Goal: Navigation & Orientation: Find specific page/section

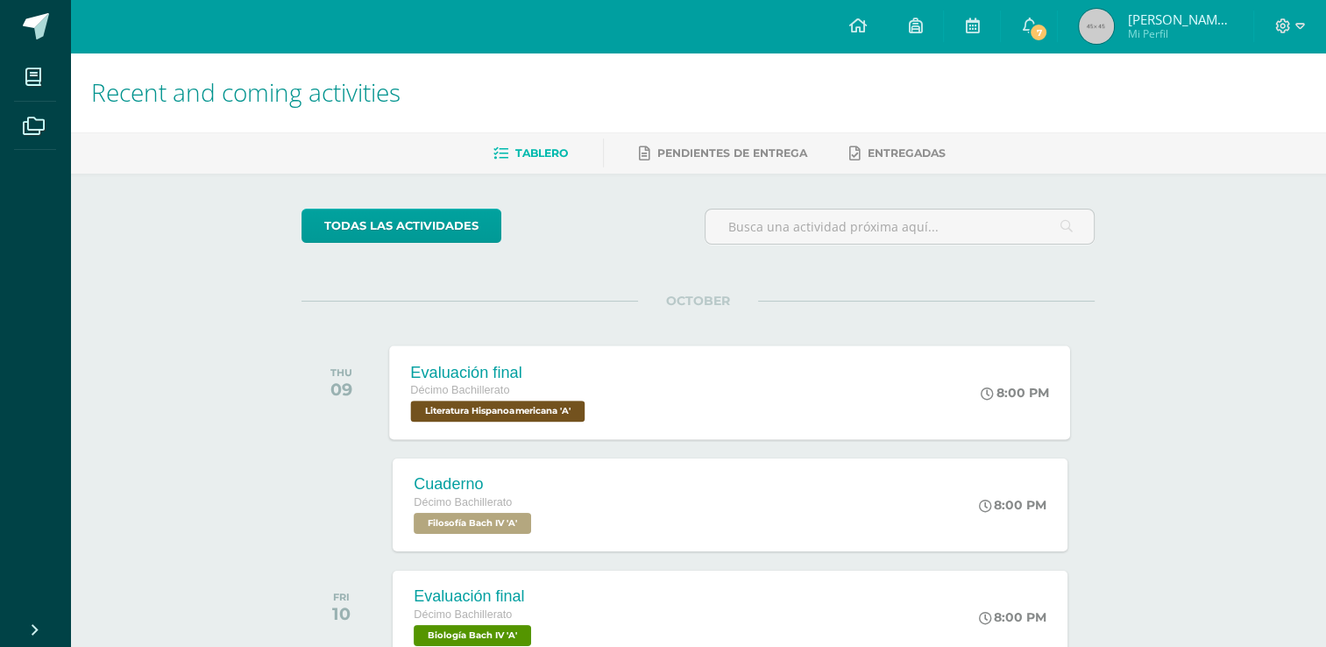
click at [569, 352] on div "Evaluación final Décimo Bachillerato Literatura Hispanoamericana 'A'" at bounding box center [500, 392] width 221 height 94
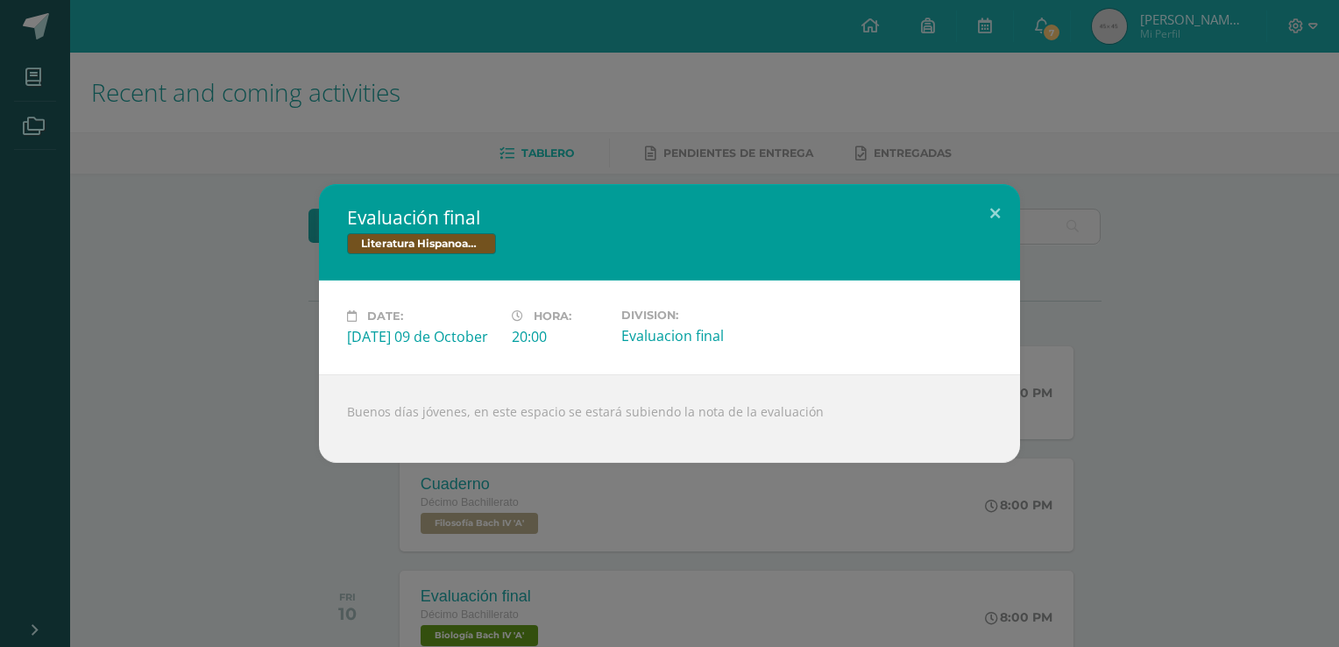
click at [245, 337] on div "Evaluación final Literatura Hispanoamericana Date: Thursday 09 de October Hora:…" at bounding box center [669, 323] width 1325 height 279
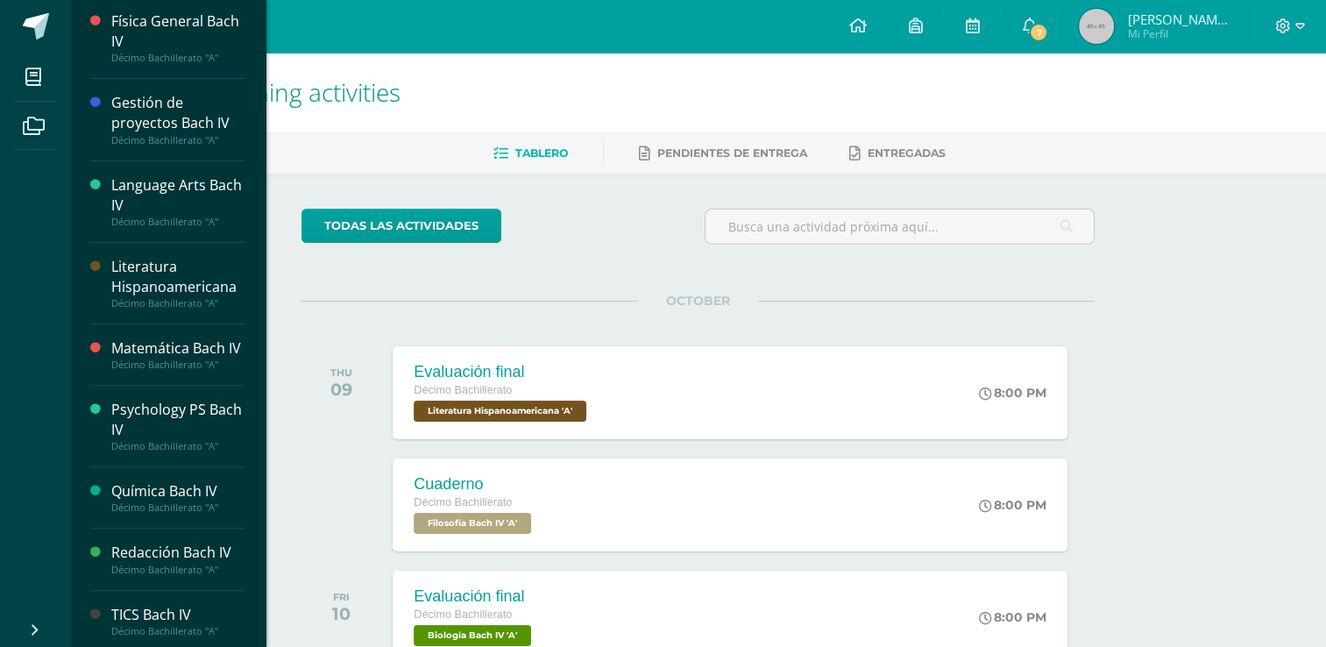
scroll to position [452, 0]
click at [185, 297] on div "Décimo Bachillerato "A"" at bounding box center [177, 303] width 133 height 12
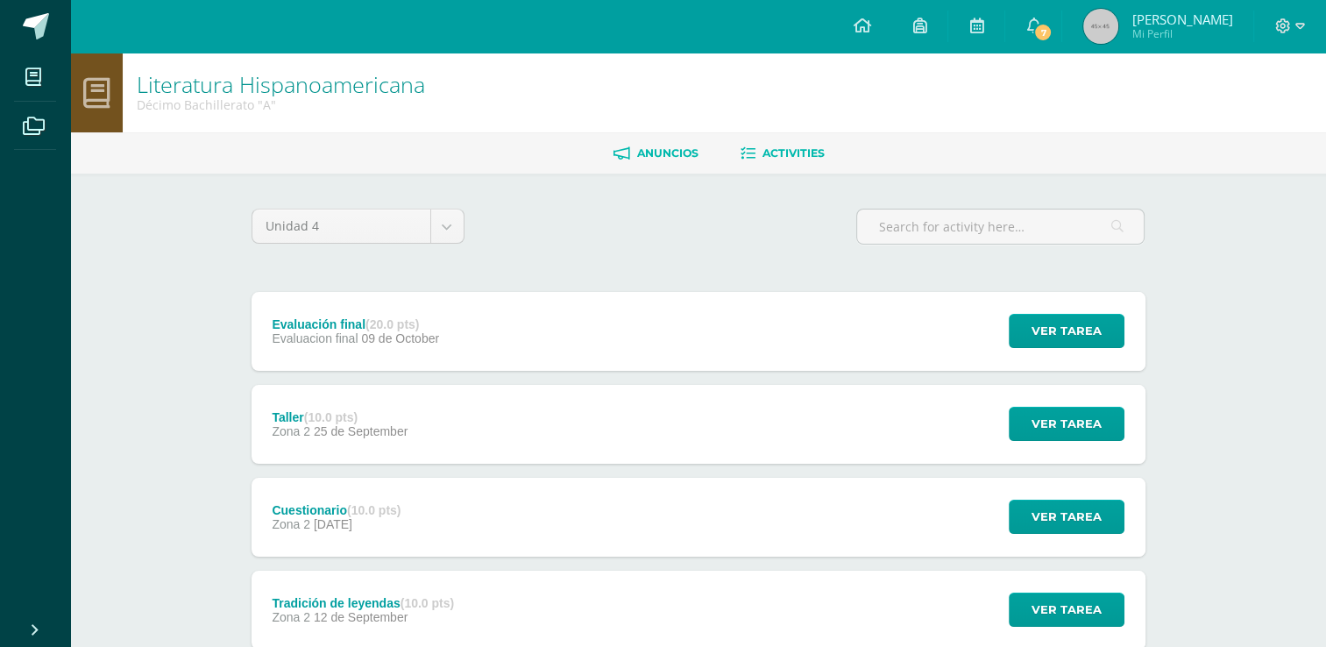
click at [673, 144] on link "Anuncios" at bounding box center [656, 153] width 85 height 28
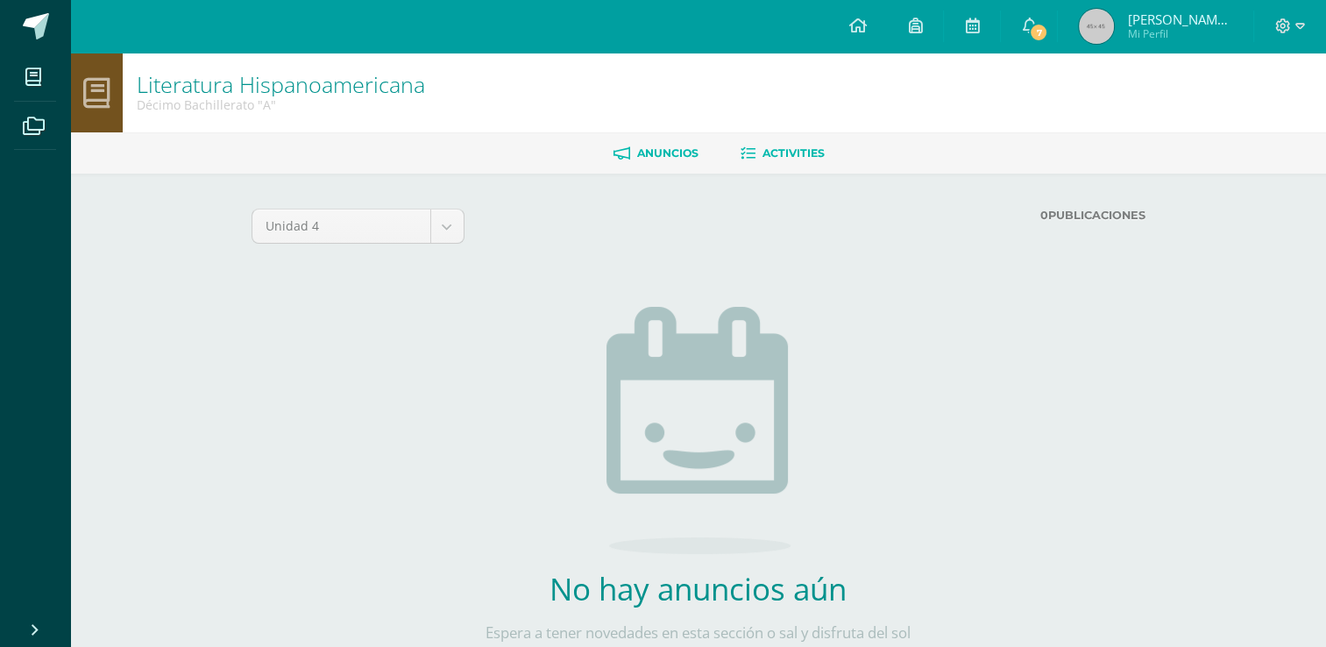
click at [787, 160] on link "Activities" at bounding box center [783, 153] width 84 height 28
